Goal: Task Accomplishment & Management: Use online tool/utility

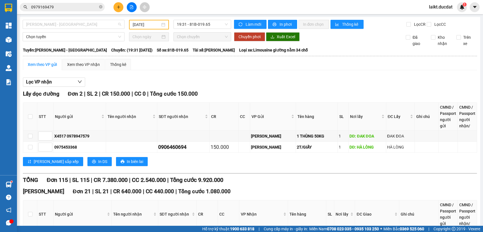
click at [68, 23] on span "[PERSON_NAME] - [GEOGRAPHIC_DATA]" at bounding box center [73, 24] width 95 height 8
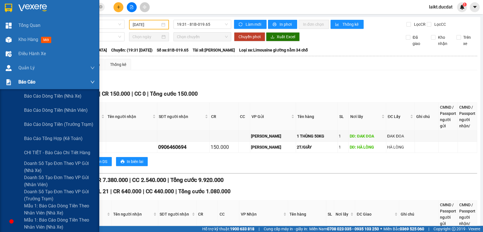
click at [10, 83] on img at bounding box center [9, 82] width 6 height 6
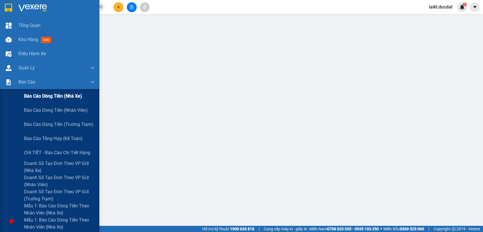
click at [54, 96] on span "Báo cáo dòng tiền (nhà xe)" at bounding box center [53, 95] width 58 height 7
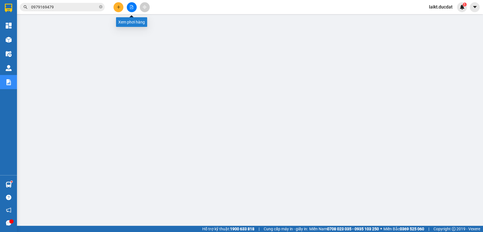
click at [132, 7] on icon "file-add" at bounding box center [132, 7] width 4 height 4
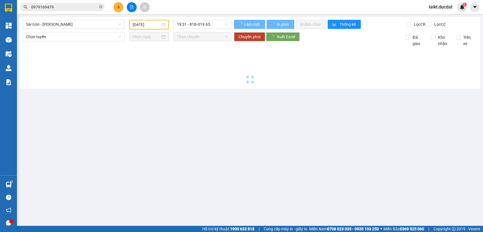
type input "[DATE]"
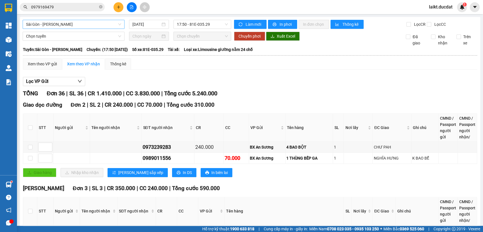
click at [64, 23] on span "Sài Gòn - [PERSON_NAME]" at bounding box center [73, 24] width 95 height 8
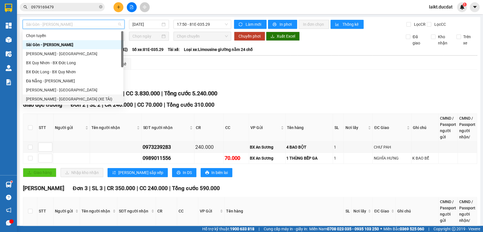
click at [54, 97] on div "[PERSON_NAME] - [GEOGRAPHIC_DATA] (XE TẢI)" at bounding box center [73, 99] width 94 height 6
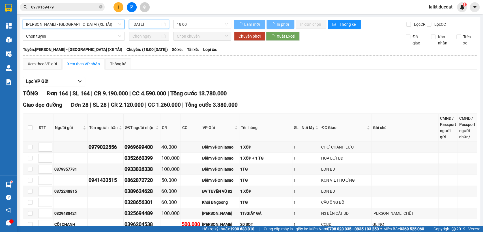
click at [154, 22] on input "[DATE]" at bounding box center [146, 24] width 28 height 6
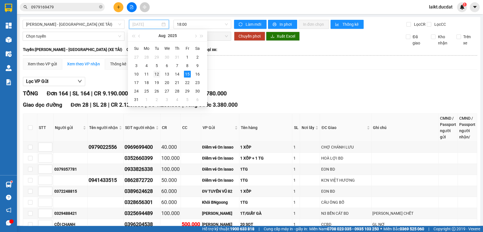
click at [156, 74] on div "12" at bounding box center [156, 74] width 7 height 7
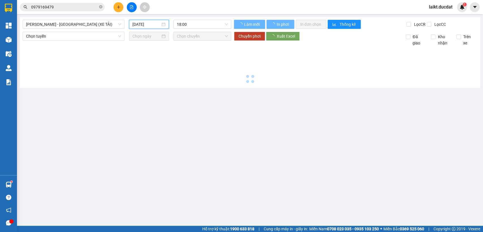
type input "[DATE]"
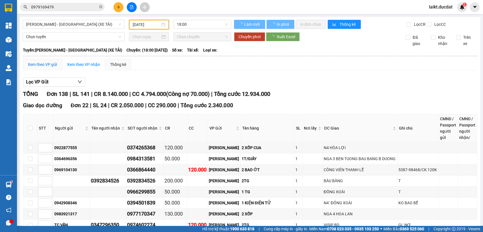
click at [36, 68] on div "Xem theo VP gửi" at bounding box center [42, 64] width 29 height 6
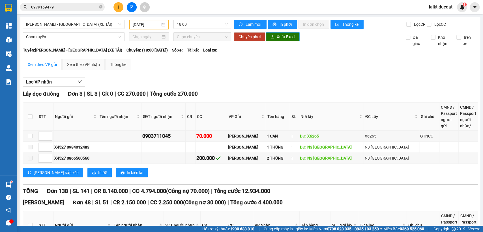
click at [281, 40] on span "Xuất Excel" at bounding box center [286, 37] width 18 height 6
click at [88, 24] on span "[PERSON_NAME] - [GEOGRAPHIC_DATA] (XE TẢI)" at bounding box center [73, 24] width 95 height 8
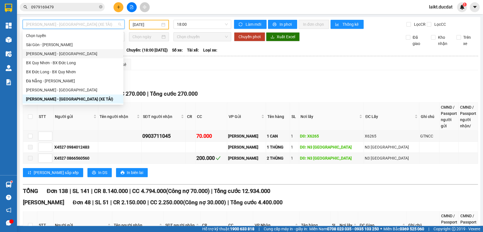
click at [42, 54] on div "[PERSON_NAME] - [GEOGRAPHIC_DATA]" at bounding box center [73, 54] width 94 height 6
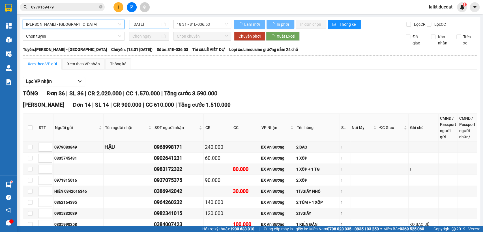
click at [157, 23] on input "[DATE]" at bounding box center [146, 24] width 28 height 6
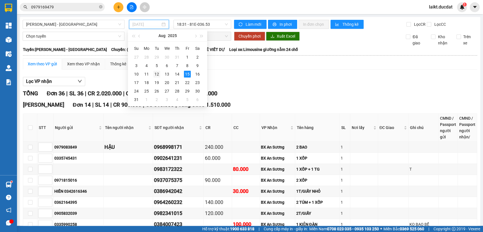
click at [157, 73] on div "12" at bounding box center [156, 74] width 7 height 7
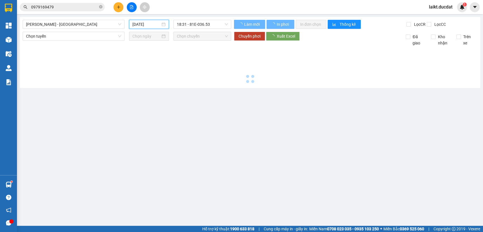
type input "[DATE]"
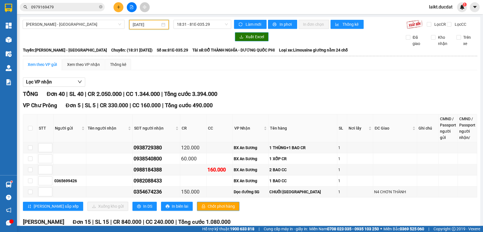
click at [246, 39] on span "Xuất Excel" at bounding box center [255, 37] width 18 height 6
click at [60, 26] on span "[PERSON_NAME] - [GEOGRAPHIC_DATA]" at bounding box center [73, 24] width 95 height 8
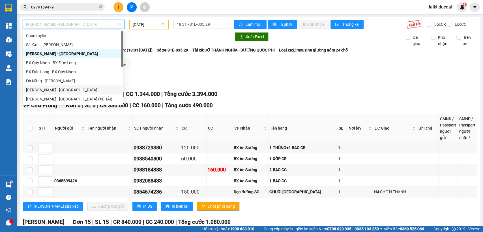
click at [48, 90] on div "[PERSON_NAME] - [GEOGRAPHIC_DATA]" at bounding box center [73, 90] width 94 height 6
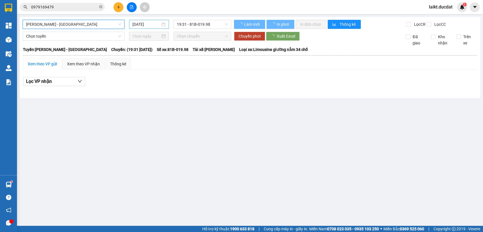
click at [150, 25] on input "[DATE]" at bounding box center [146, 24] width 28 height 6
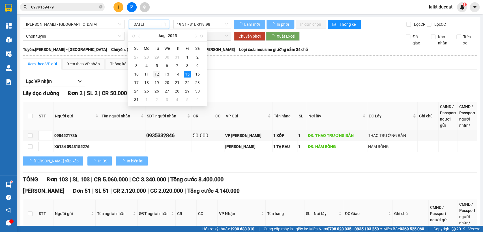
click at [157, 74] on div "12" at bounding box center [156, 74] width 7 height 7
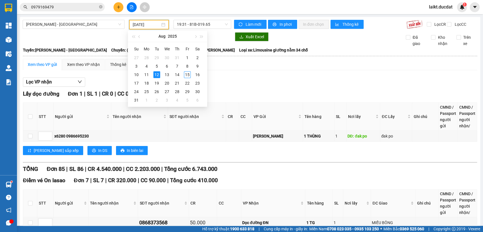
scroll to position [492, 0]
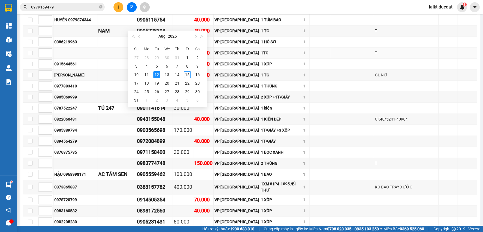
type input "[DATE]"
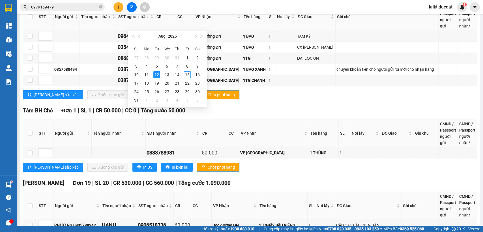
scroll to position [995, 0]
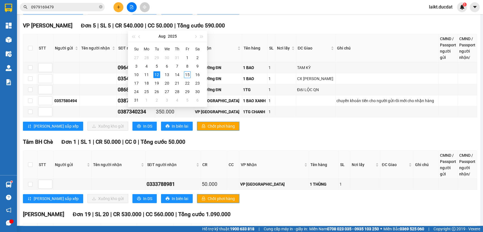
click at [360, 106] on div "VP [GEOGRAPHIC_DATA] 5 | SL 5 | CR 540.000 | CC 50.000 | Tổng cước 590.000 STT …" at bounding box center [250, 78] width 454 height 114
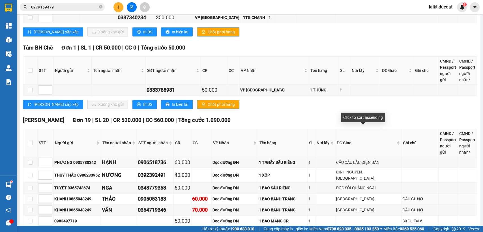
scroll to position [1152, 0]
